Goal: Find specific page/section: Find specific page/section

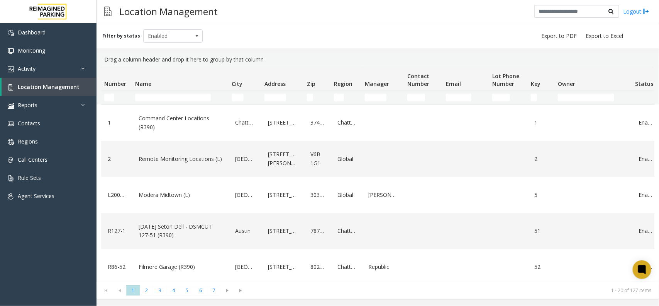
click at [151, 93] on td "Name Filter" at bounding box center [180, 97] width 97 height 14
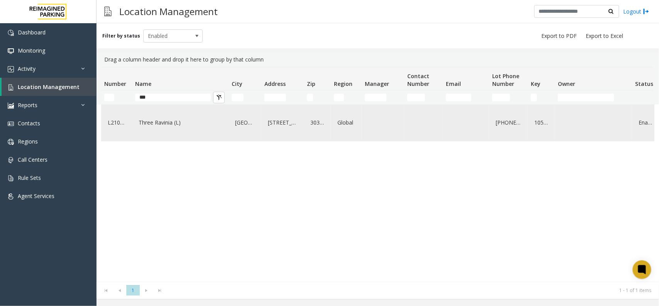
type input "***"
click at [196, 124] on link "Three Ravinia (L)" at bounding box center [180, 122] width 87 height 12
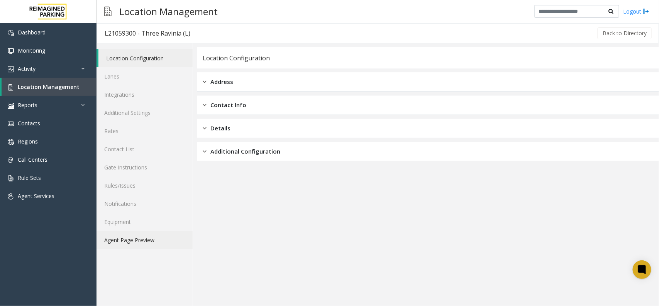
click at [115, 247] on link "Agent Page Preview" at bounding box center [145, 240] width 96 height 18
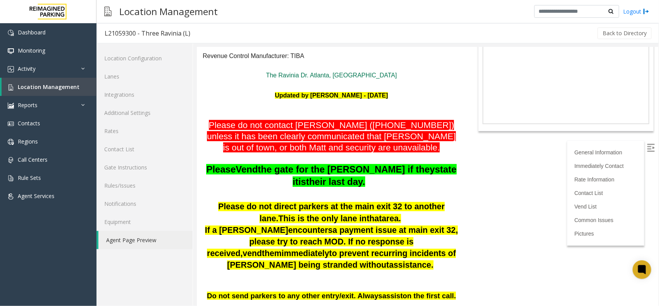
scroll to position [97, 0]
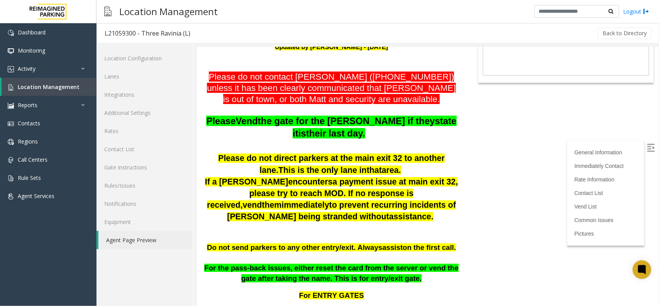
click at [647, 144] on img at bounding box center [651, 147] width 8 height 8
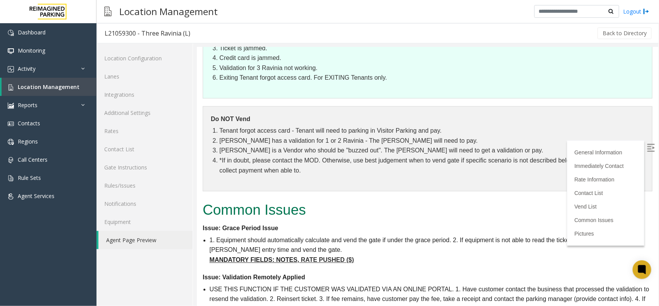
scroll to position [1642, 0]
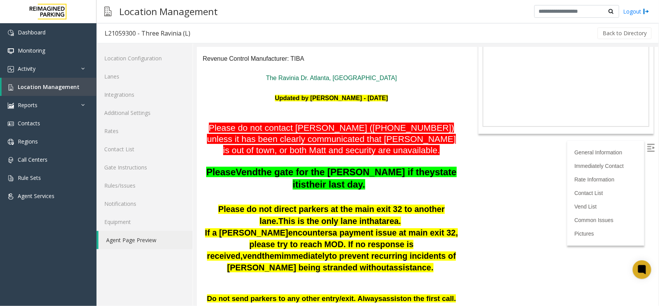
scroll to position [0, 0]
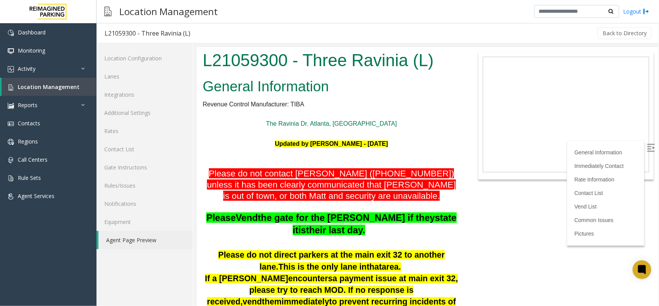
click at [389, 153] on p at bounding box center [331, 158] width 258 height 20
drag, startPoint x: 468, startPoint y: 154, endPoint x: 469, endPoint y: 227, distance: 72.6
click at [469, 227] on body "L21059300 - Three Ravinia (L) General Information Revenue Control Manufacturer:…" at bounding box center [428, 176] width 462 height 258
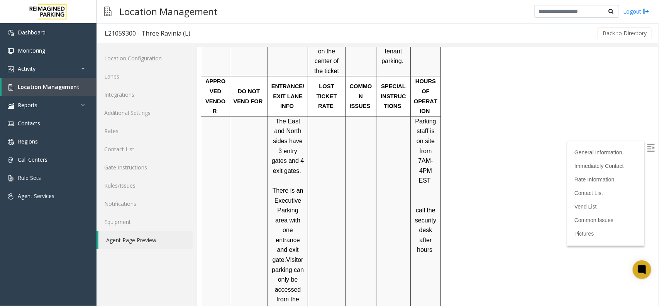
scroll to position [724, 0]
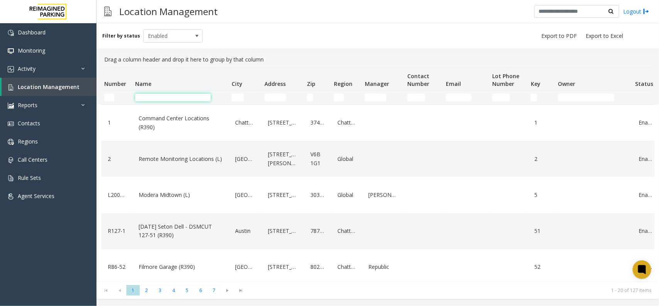
click at [178, 97] on input "Name Filter" at bounding box center [173, 97] width 76 height 8
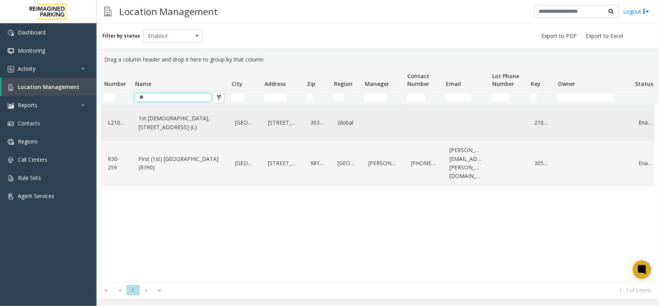
type input "**"
click at [192, 129] on div "1st [DEMOGRAPHIC_DATA], [STREET_ADDRESS] (L)" at bounding box center [180, 123] width 87 height 30
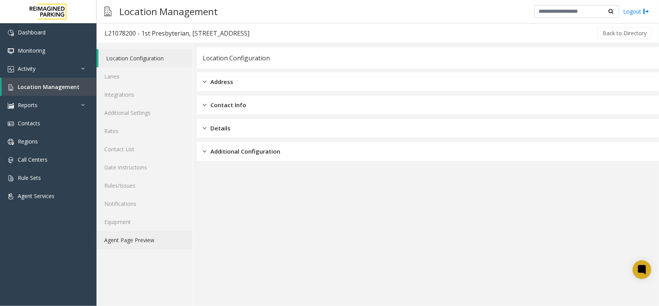
click at [151, 241] on link "Agent Page Preview" at bounding box center [145, 240] width 96 height 18
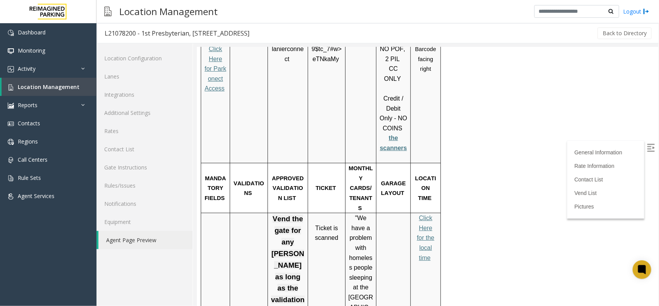
scroll to position [1352, 0]
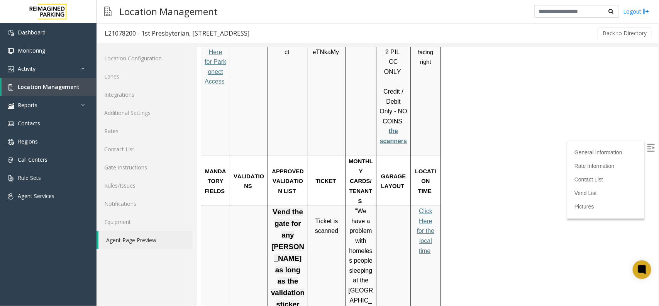
click at [214, 58] on p "Click Here for Parkonect Access" at bounding box center [215, 66] width 23 height 59
click at [211, 60] on span "Click Here for Parkonect Access" at bounding box center [215, 61] width 22 height 46
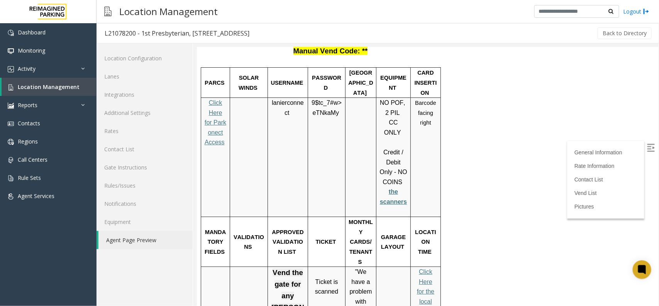
scroll to position [1255, 0]
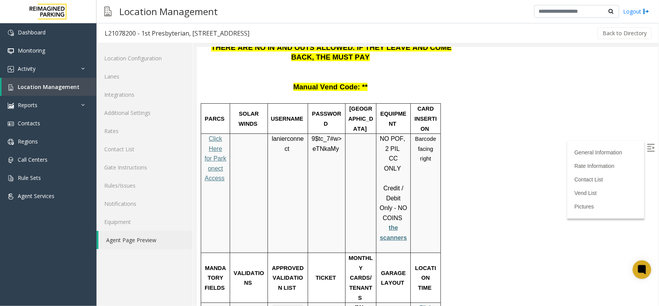
click at [274, 135] on span "lanierconnect" at bounding box center [288, 143] width 32 height 17
click at [323, 133] on p "9$tc_7#w> eTNkaMy" at bounding box center [327, 143] width 32 height 20
click at [323, 145] on span "eTNkaMy" at bounding box center [325, 148] width 26 height 7
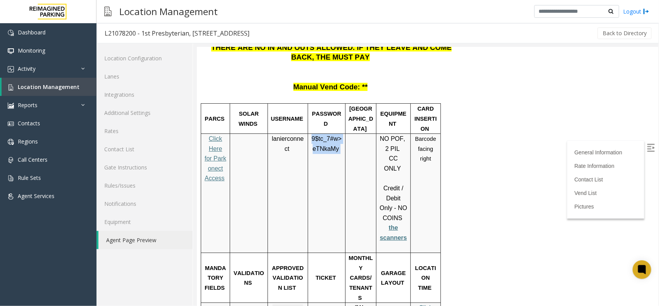
click at [323, 145] on span "eTNkaMy" at bounding box center [325, 148] width 26 height 7
drag, startPoint x: 323, startPoint y: 128, endPoint x: 316, endPoint y: 128, distance: 7.0
click at [316, 145] on span "eTNkaMy" at bounding box center [325, 148] width 26 height 7
click at [75, 85] on span "Location Management" at bounding box center [49, 86] width 62 height 7
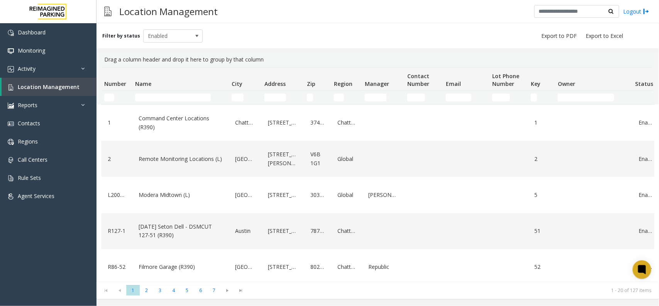
click at [160, 93] on td "Name Filter" at bounding box center [180, 97] width 97 height 14
click at [161, 97] on input "Name Filter" at bounding box center [173, 97] width 76 height 8
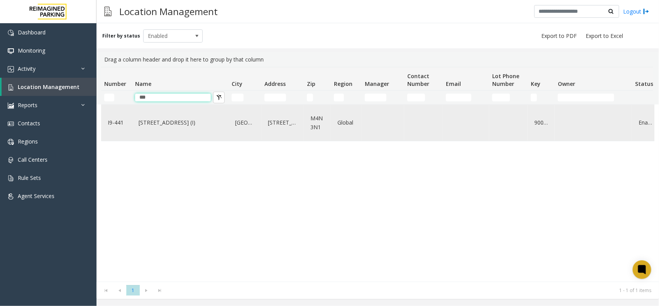
type input "***"
click at [165, 120] on link "3080 Yonge Street (I)" at bounding box center [180, 122] width 87 height 12
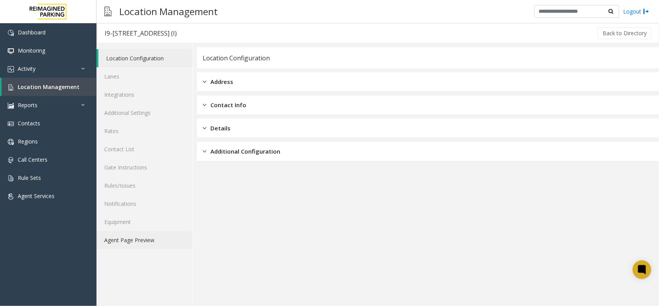
click at [128, 239] on link "Agent Page Preview" at bounding box center [145, 240] width 96 height 18
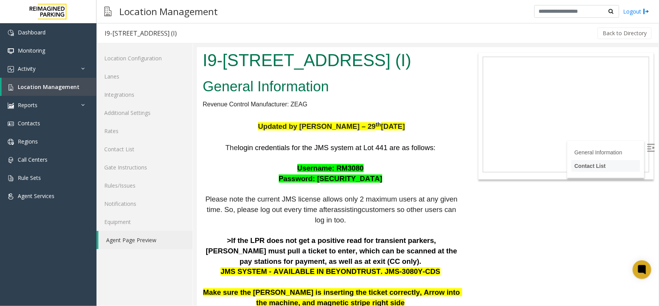
scroll to position [48, 0]
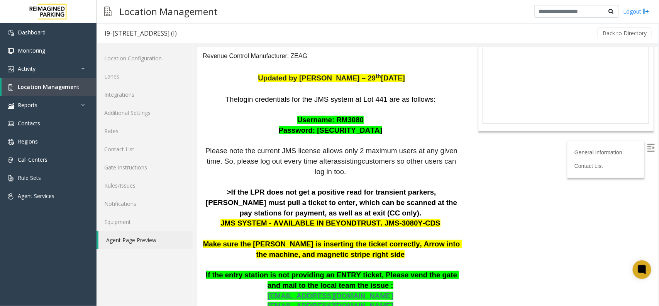
click at [647, 148] on img at bounding box center [651, 147] width 8 height 8
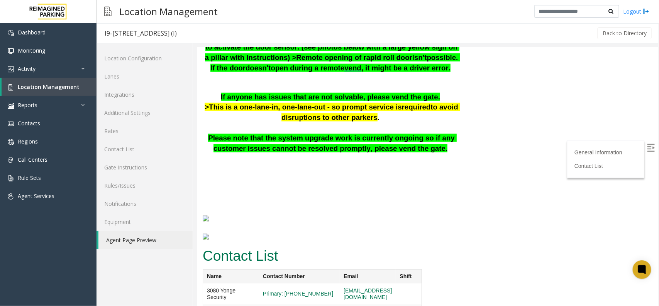
scroll to position [439, 0]
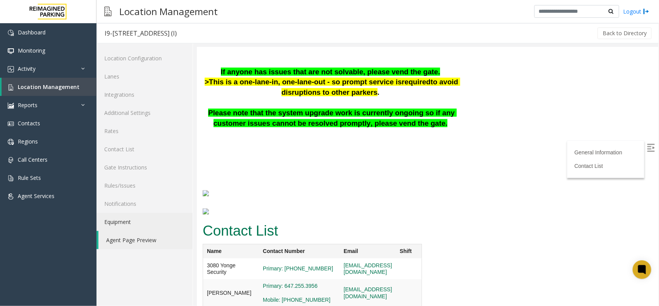
click at [158, 218] on link "Equipment" at bounding box center [145, 221] width 96 height 18
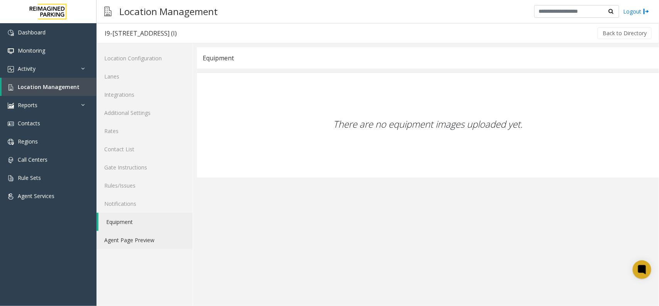
click at [186, 246] on link "Agent Page Preview" at bounding box center [145, 240] width 96 height 18
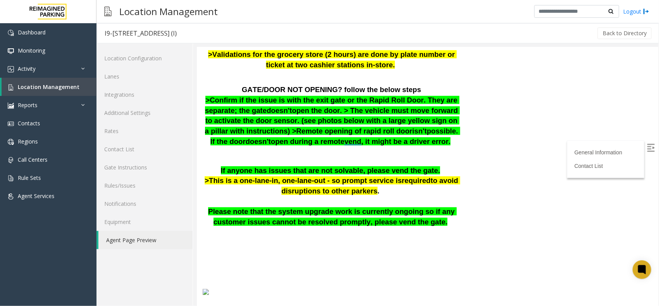
scroll to position [439, 0]
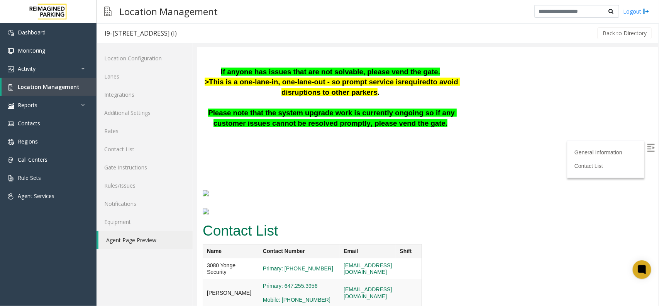
click at [647, 147] on img at bounding box center [651, 147] width 8 height 8
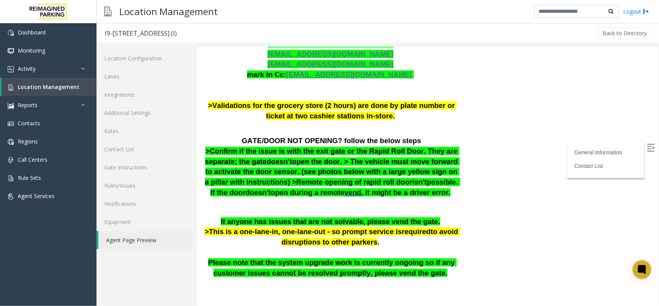
scroll to position [0, 0]
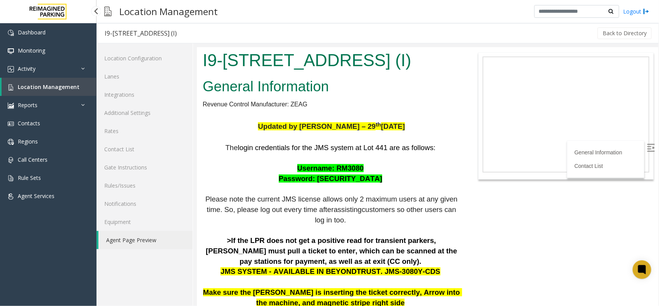
click at [16, 86] on link "Location Management" at bounding box center [49, 87] width 95 height 18
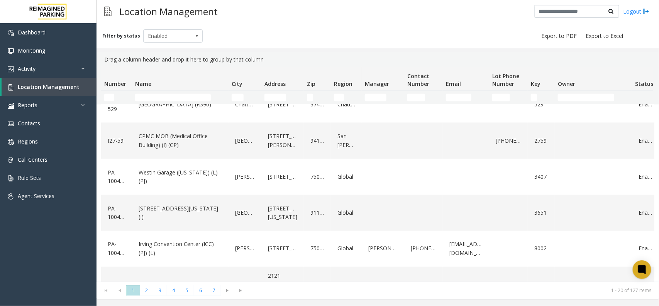
scroll to position [559, 0]
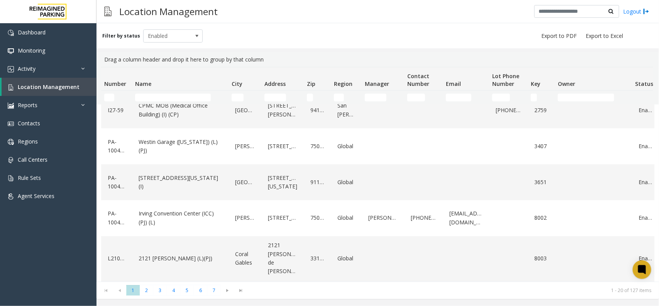
click at [187, 93] on td "Name Filter" at bounding box center [180, 97] width 97 height 14
click at [186, 94] on input "Name Filter" at bounding box center [173, 97] width 76 height 8
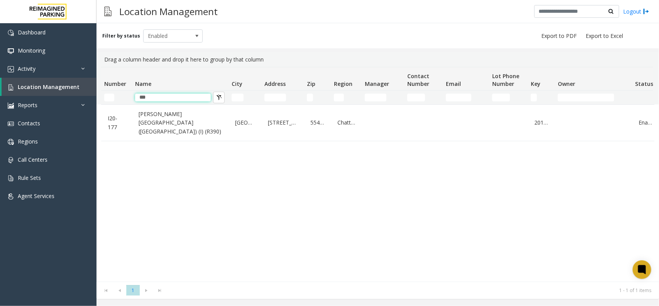
scroll to position [0, 0]
type input "***"
click at [168, 111] on div "Abbott Hospital (Main Hospital) (I) (R390)" at bounding box center [180, 123] width 87 height 30
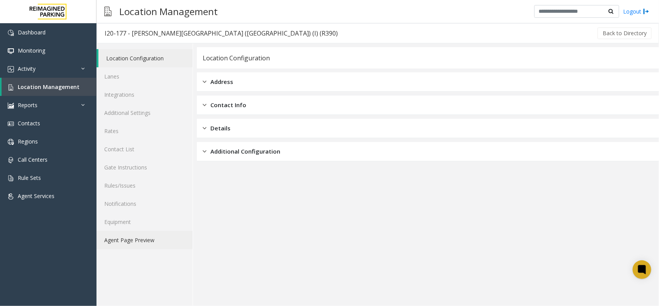
click at [131, 244] on link "Agent Page Preview" at bounding box center [145, 240] width 96 height 18
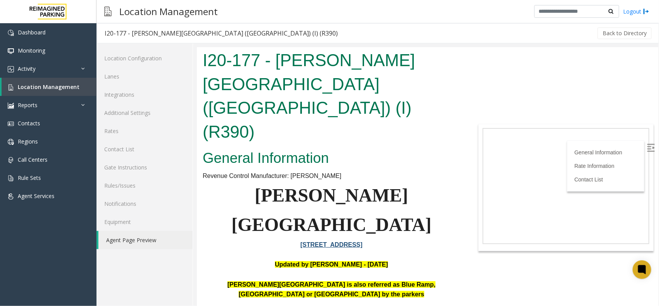
scroll to position [97, 0]
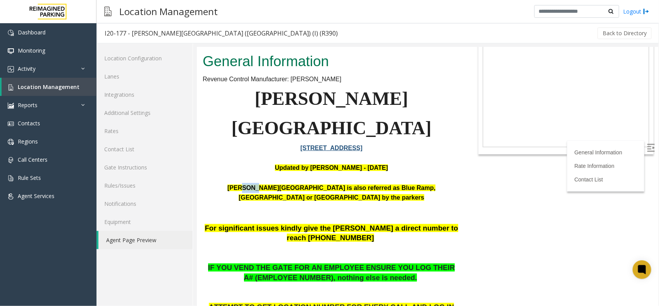
drag, startPoint x: 224, startPoint y: 113, endPoint x: 233, endPoint y: 113, distance: 9.7
click at [233, 182] on p "Abbott Hospital is also referred as Blue Ramp, Children's Hospital or Piper Bui…" at bounding box center [331, 197] width 258 height 30
click at [238, 182] on p "Abbott Hospital is also referred as Blue Ramp, Children's Hospital or Piper Bui…" at bounding box center [331, 197] width 258 height 30
drag, startPoint x: 234, startPoint y: 147, endPoint x: 238, endPoint y: 148, distance: 3.9
click at [236, 223] on span "For significant issues kindly give the parker a direct number to reach 612-863-…" at bounding box center [330, 232] width 253 height 18
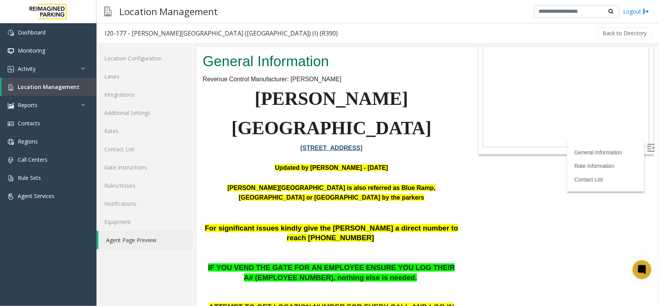
click at [247, 243] on p at bounding box center [331, 253] width 258 height 20
drag, startPoint x: 234, startPoint y: 184, endPoint x: 316, endPoint y: 176, distance: 81.9
click at [316, 263] on span "IF YOU VEND THE GATE FOR AN EMPLOYEE ENSURE YOU LOG THEIR A# (EMPLOYEE NUMBER),…" at bounding box center [331, 272] width 247 height 18
click at [321, 243] on p at bounding box center [331, 253] width 258 height 20
drag, startPoint x: 425, startPoint y: 178, endPoint x: 380, endPoint y: 196, distance: 48.6
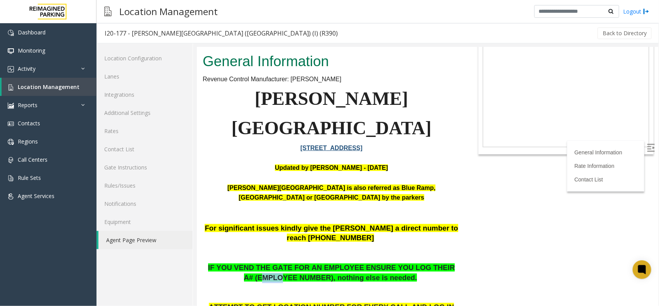
click at [423, 263] on span "IF YOU VEND THE GATE FOR AN EMPLOYEE ENSURE YOU LOG THEIR A# (EMPLOYEE NUMBER),…" at bounding box center [331, 272] width 247 height 18
drag, startPoint x: 315, startPoint y: 195, endPoint x: 400, endPoint y: 178, distance: 86.5
drag, startPoint x: 421, startPoint y: 180, endPoint x: 319, endPoint y: 200, distance: 104.2
click at [418, 263] on span "IF YOU VEND THE GATE FOR AN EMPLOYEE ENSURE YOU LOG THEIR A# (EMPLOYEE NUMBER),…" at bounding box center [331, 272] width 247 height 18
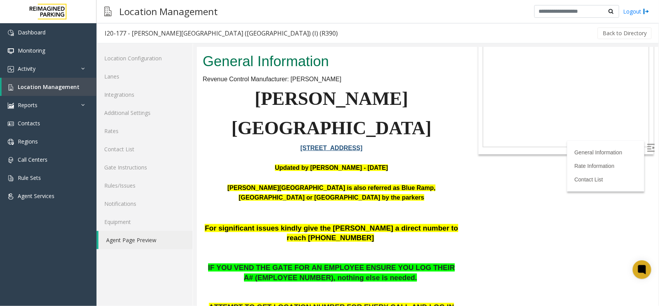
drag, startPoint x: 319, startPoint y: 200, endPoint x: 439, endPoint y: 168, distance: 124.0
click at [412, 243] on p at bounding box center [331, 253] width 258 height 20
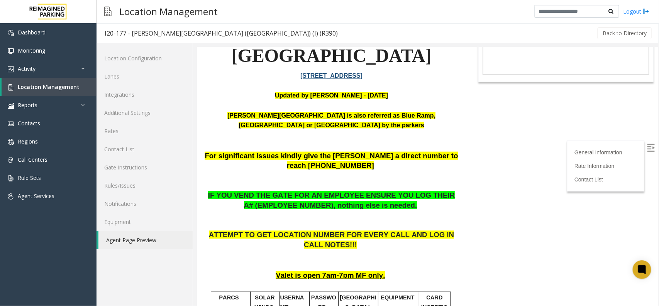
scroll to position [48, 0]
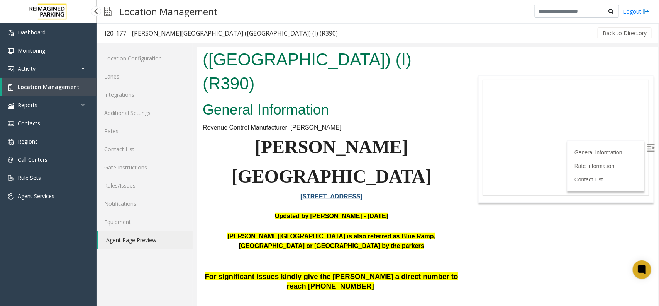
click at [63, 85] on span "Location Management" at bounding box center [49, 86] width 62 height 7
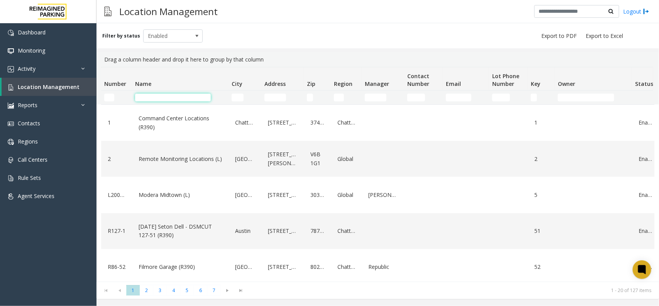
drag, startPoint x: 176, startPoint y: 93, endPoint x: 182, endPoint y: 84, distance: 10.6
click at [176, 93] on input "Name Filter" at bounding box center [173, 97] width 76 height 8
click at [145, 97] on input "Name Filter" at bounding box center [173, 97] width 76 height 8
click at [153, 99] on input "Name Filter" at bounding box center [173, 97] width 76 height 8
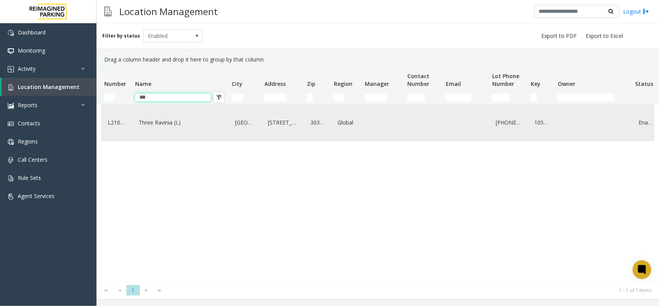
type input "***"
click at [164, 126] on link "Three Ravinia (L)" at bounding box center [180, 122] width 87 height 12
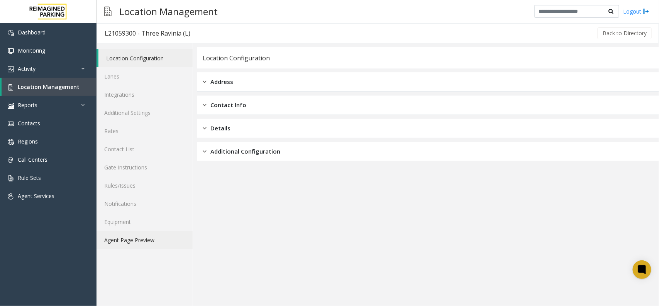
click at [165, 248] on link "Agent Page Preview" at bounding box center [145, 240] width 96 height 18
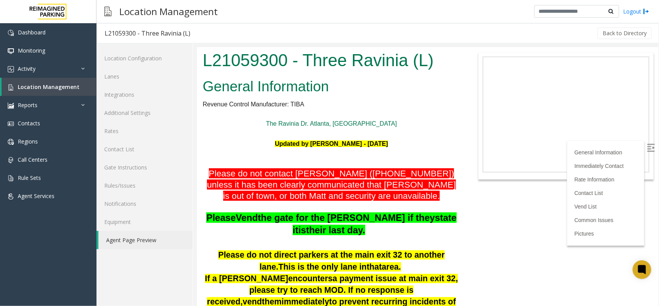
click at [647, 143] on img at bounding box center [651, 147] width 8 height 8
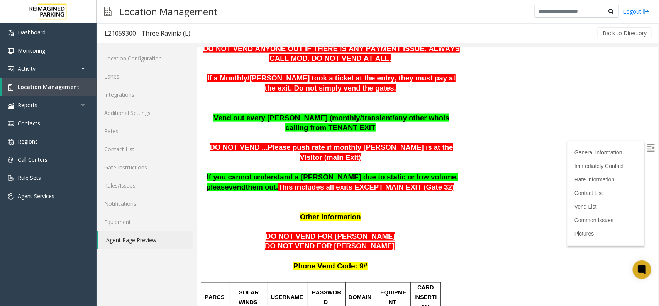
scroll to position [691, 0]
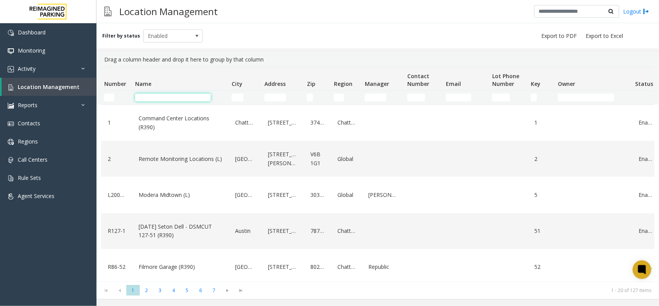
click at [154, 94] on input "Name Filter" at bounding box center [173, 97] width 76 height 8
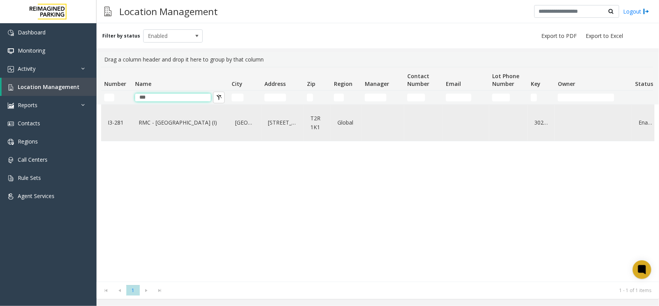
type input "***"
click at [154, 120] on link "RMC - Mount Royal Village (I)" at bounding box center [180, 122] width 87 height 12
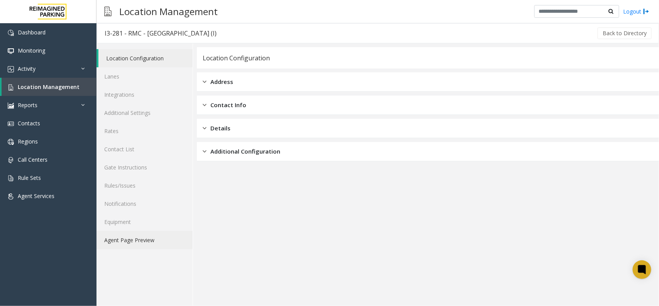
click at [119, 239] on link "Agent Page Preview" at bounding box center [145, 240] width 96 height 18
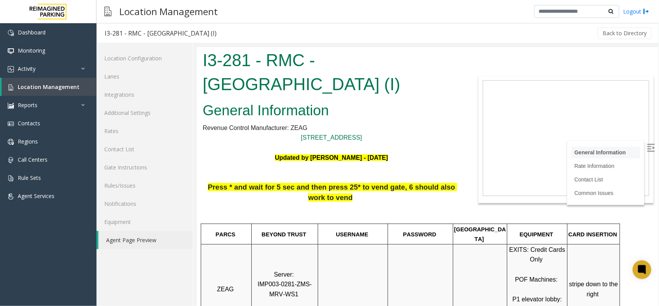
scroll to position [145, 0]
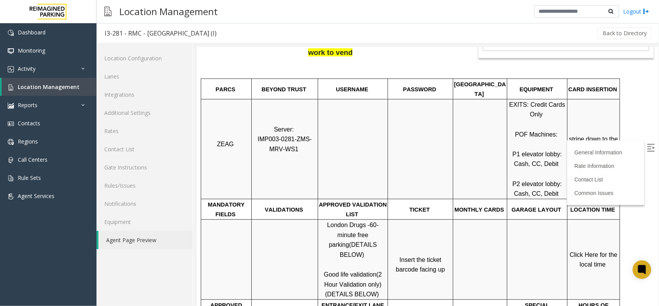
click at [647, 148] on img at bounding box center [651, 147] width 8 height 8
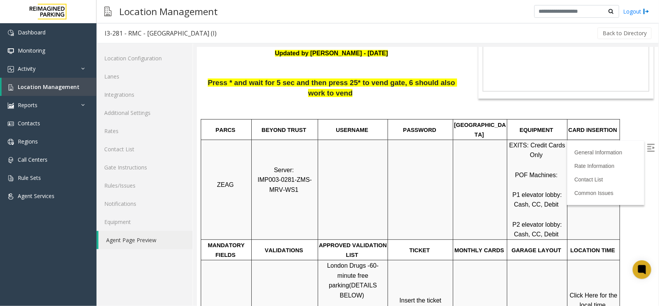
scroll to position [97, 0]
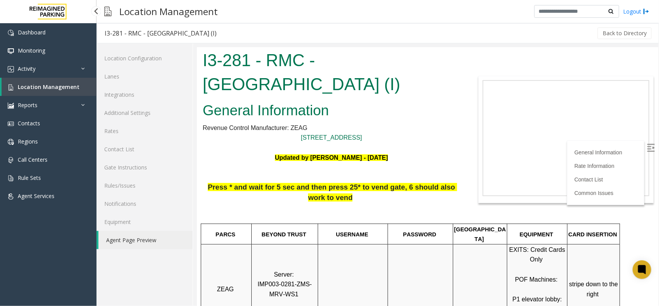
click at [25, 86] on span "Location Management" at bounding box center [49, 86] width 62 height 7
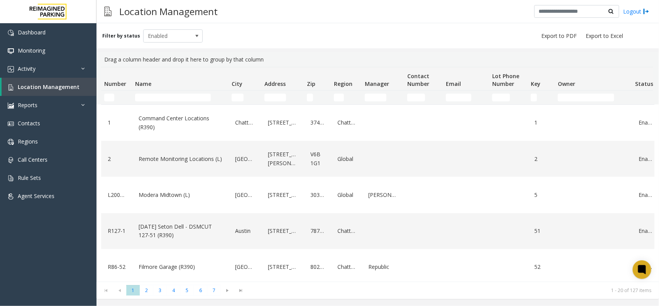
click at [180, 102] on td "Name Filter" at bounding box center [180, 97] width 97 height 14
click at [180, 96] on input "Name Filter" at bounding box center [173, 97] width 76 height 8
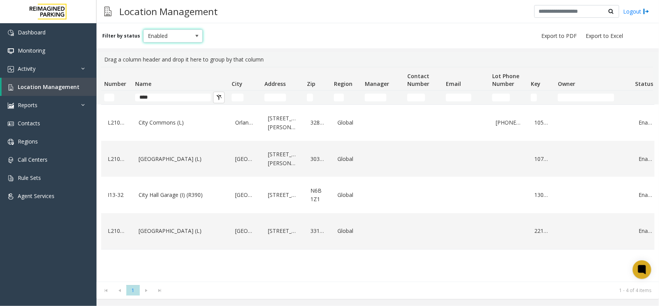
click at [166, 37] on span "Enabled" at bounding box center [167, 36] width 47 height 12
click at [175, 45] on li "All" at bounding box center [169, 48] width 57 height 10
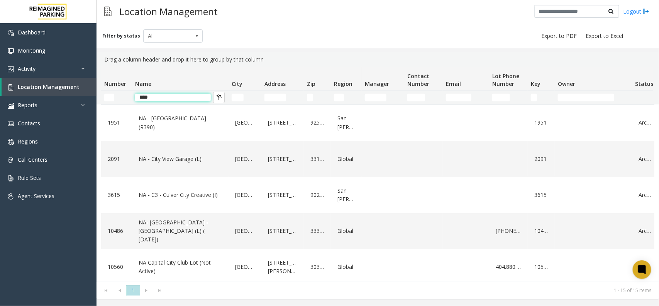
click at [164, 101] on input "****" at bounding box center [173, 97] width 76 height 8
type input "******"
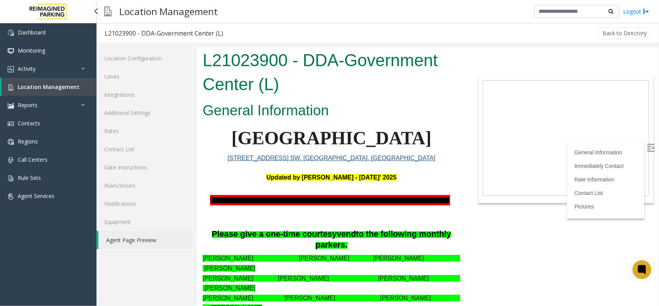
click at [51, 87] on span "Location Management" at bounding box center [49, 86] width 62 height 7
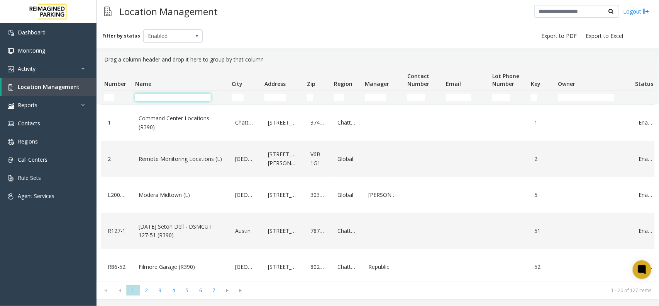
click at [166, 97] on input "Name Filter" at bounding box center [173, 97] width 76 height 8
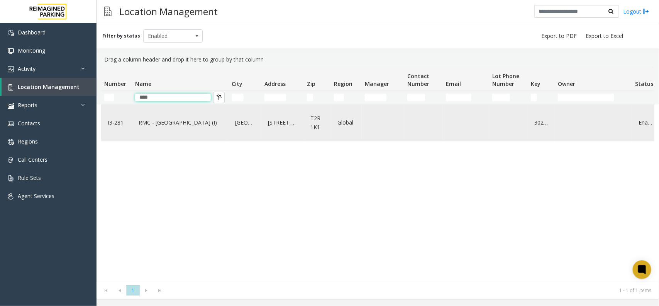
type input "****"
click at [198, 126] on link "RMC - [GEOGRAPHIC_DATA] (I)" at bounding box center [180, 122] width 87 height 12
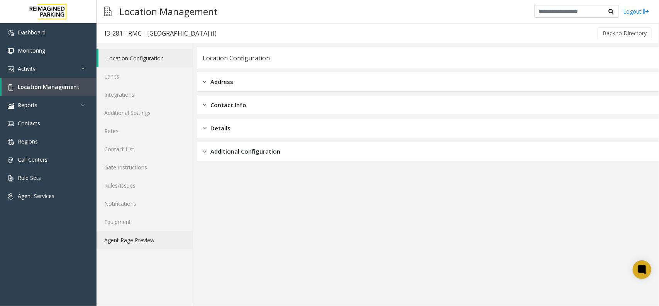
click at [151, 239] on link "Agent Page Preview" at bounding box center [145, 240] width 96 height 18
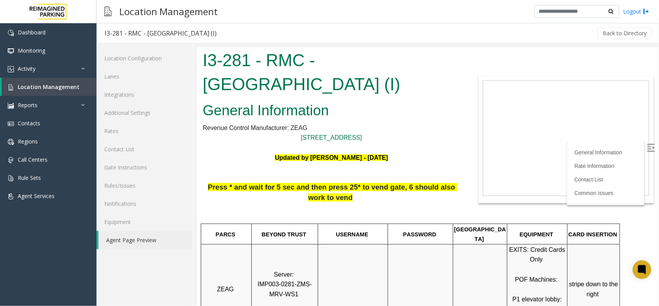
scroll to position [145, 0]
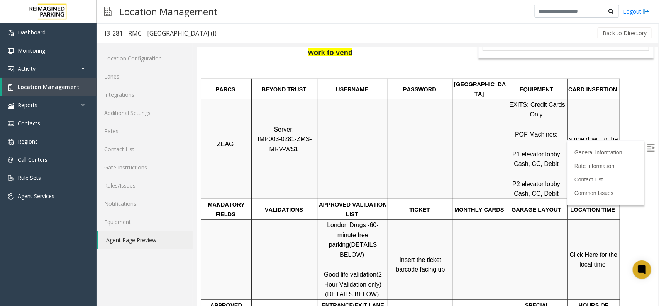
click at [647, 146] on img at bounding box center [651, 147] width 8 height 8
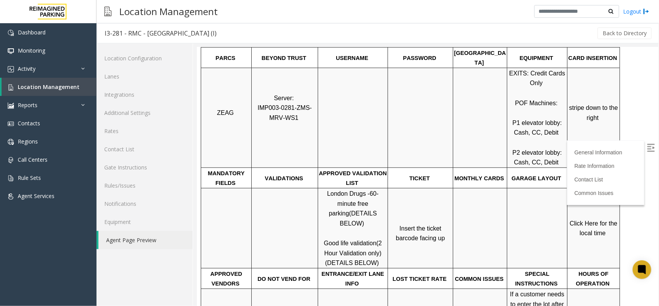
scroll to position [193, 0]
